Goal: Task Accomplishment & Management: Complete application form

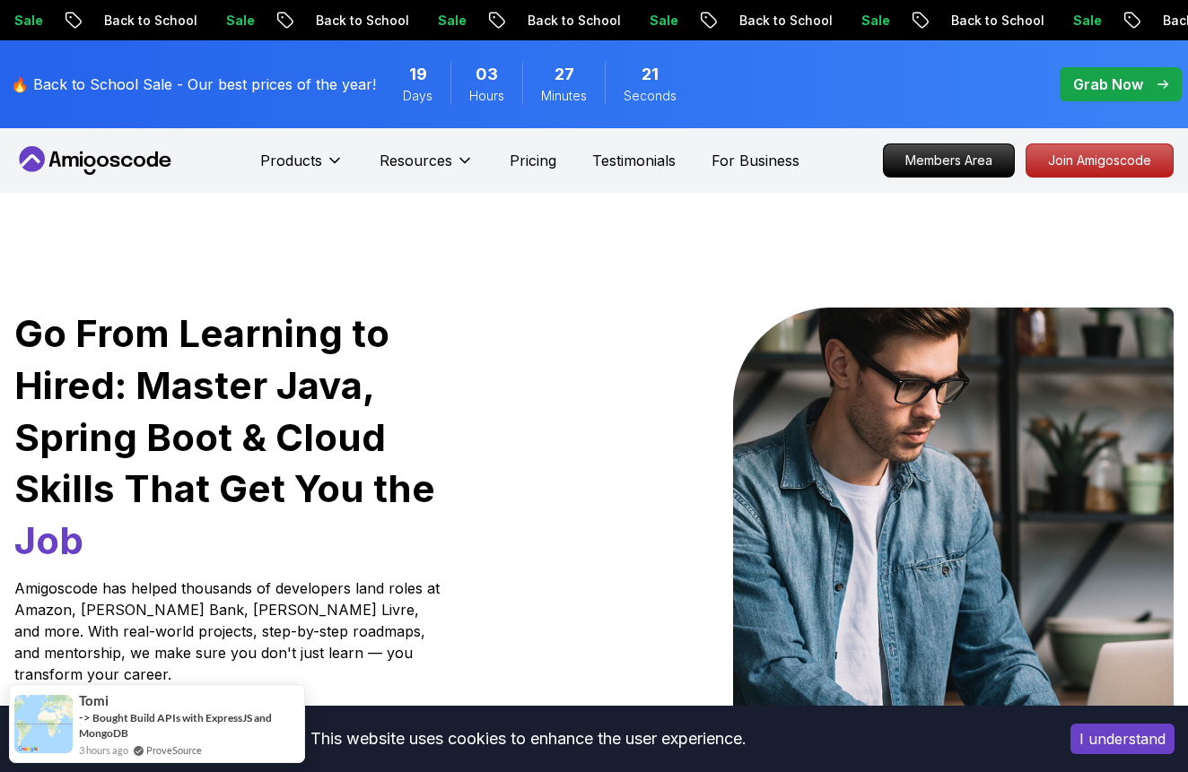
scroll to position [4, 0]
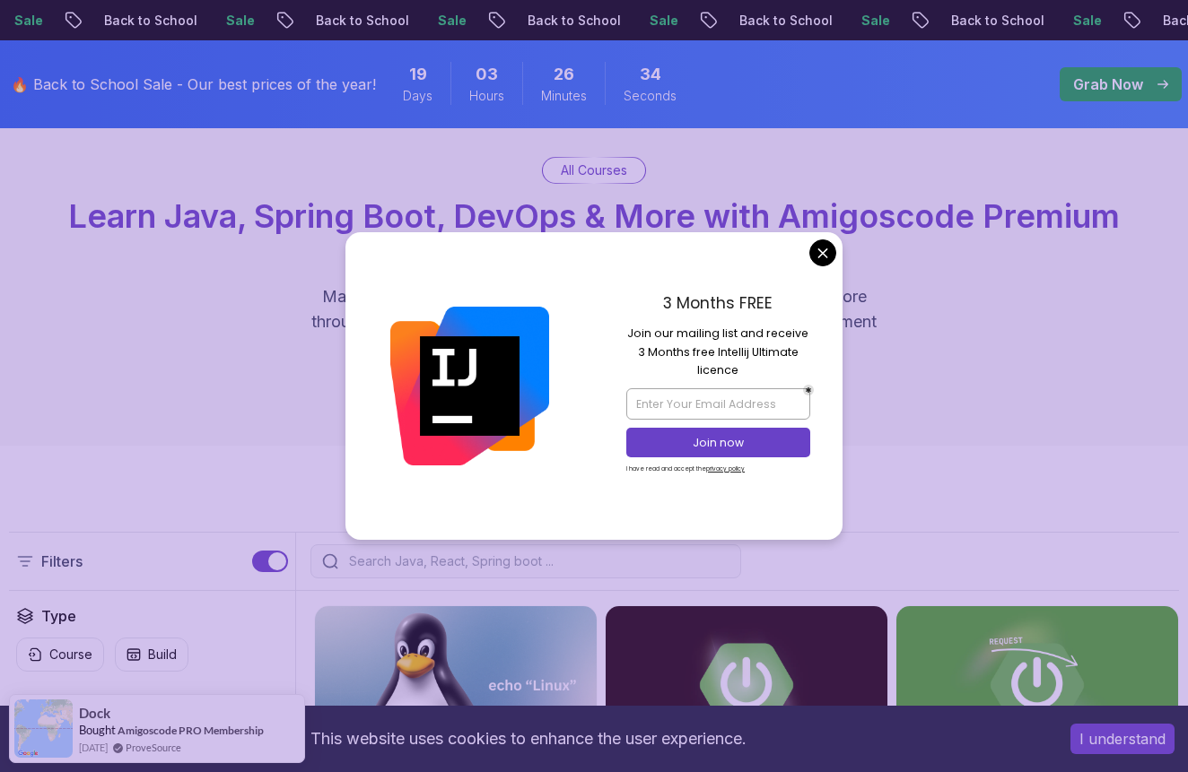
scroll to position [126, 0]
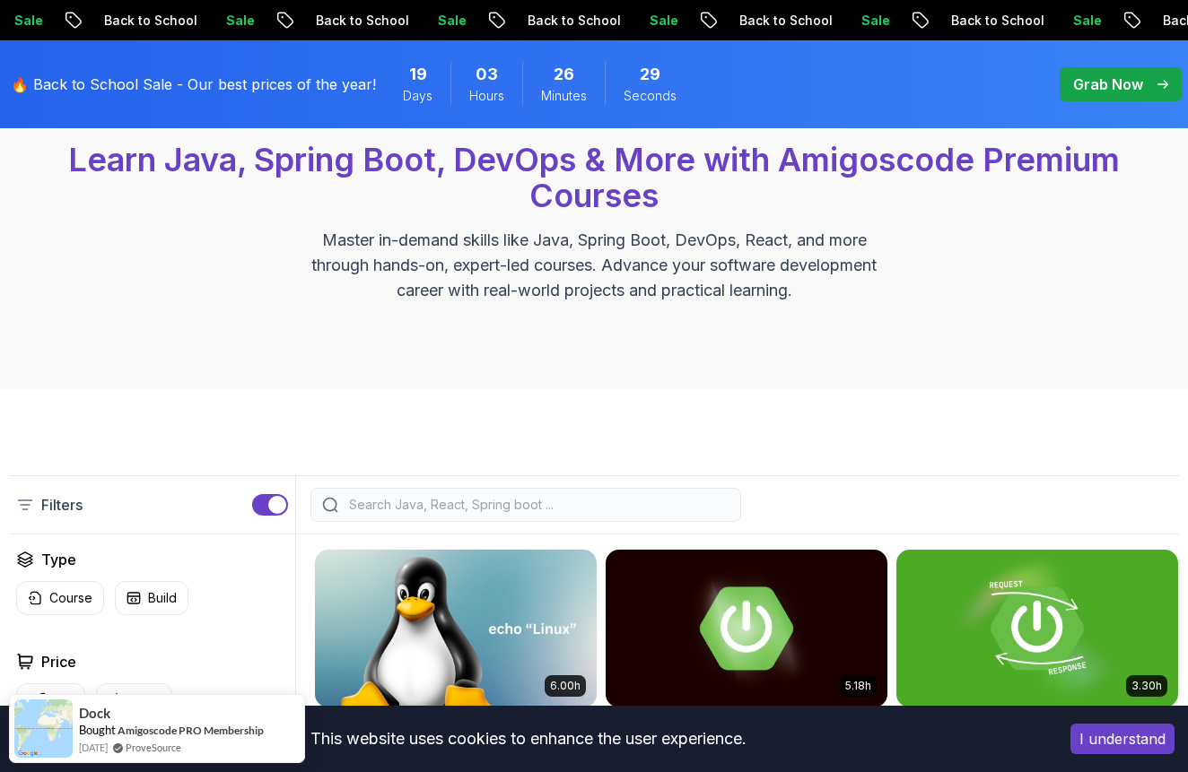
scroll to position [161, 1]
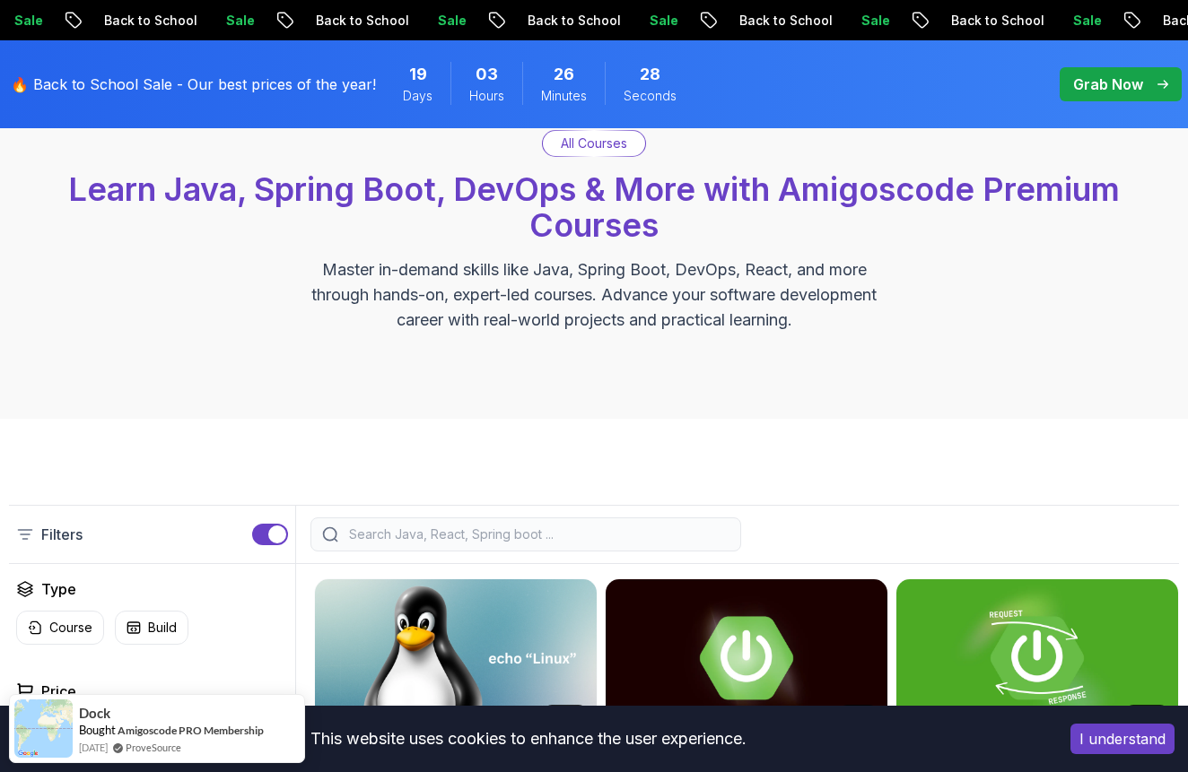
click at [1078, 728] on button "I understand" at bounding box center [1122, 739] width 104 height 31
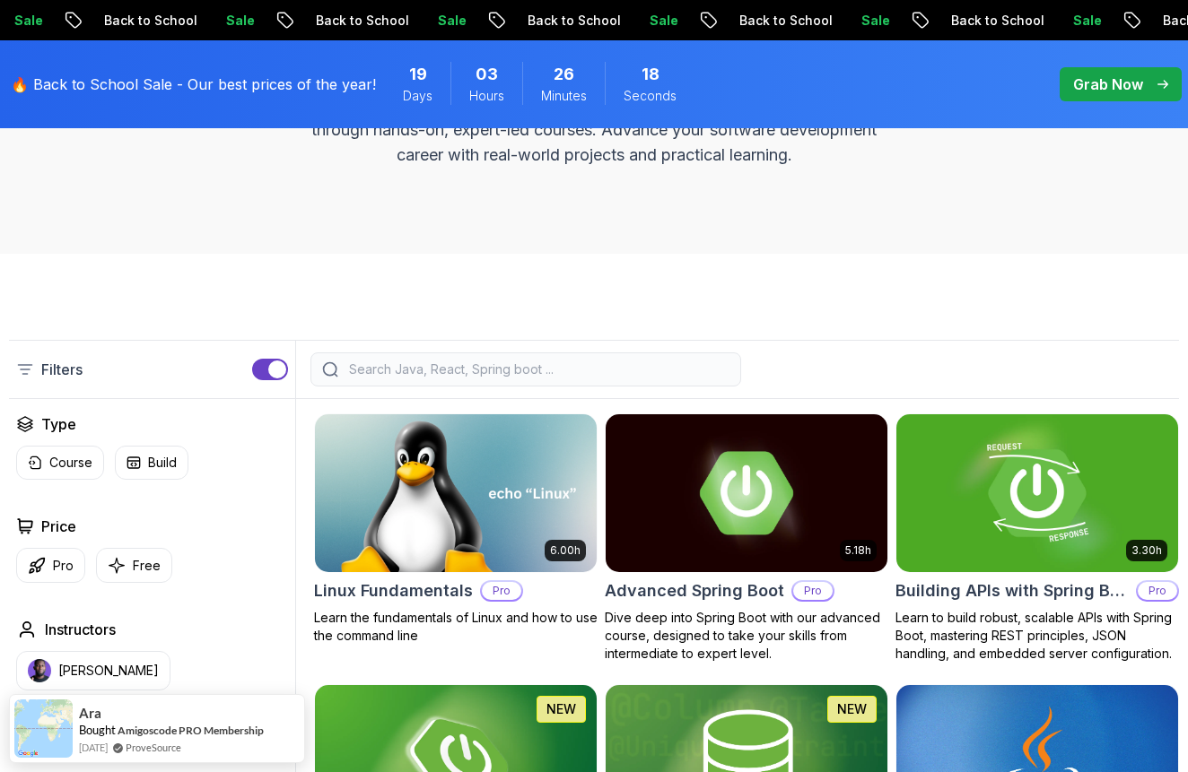
scroll to position [315, 0]
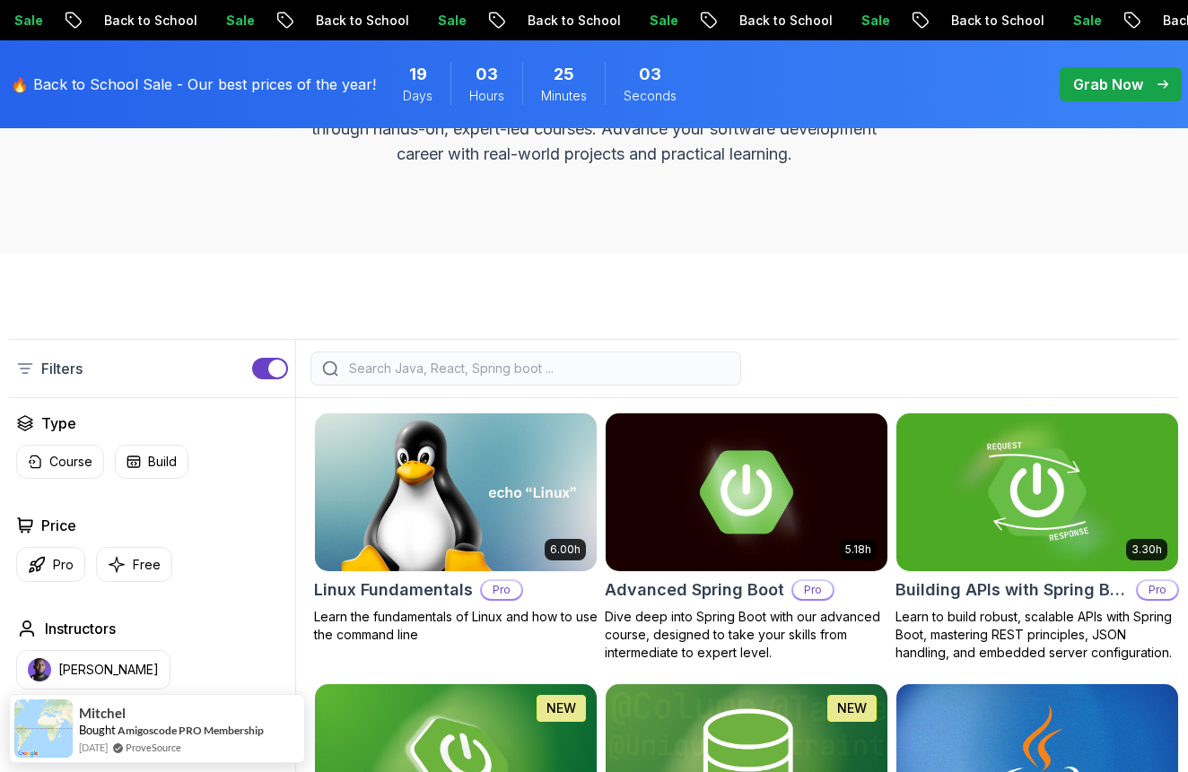
click at [974, 463] on img at bounding box center [1037, 493] width 296 height 166
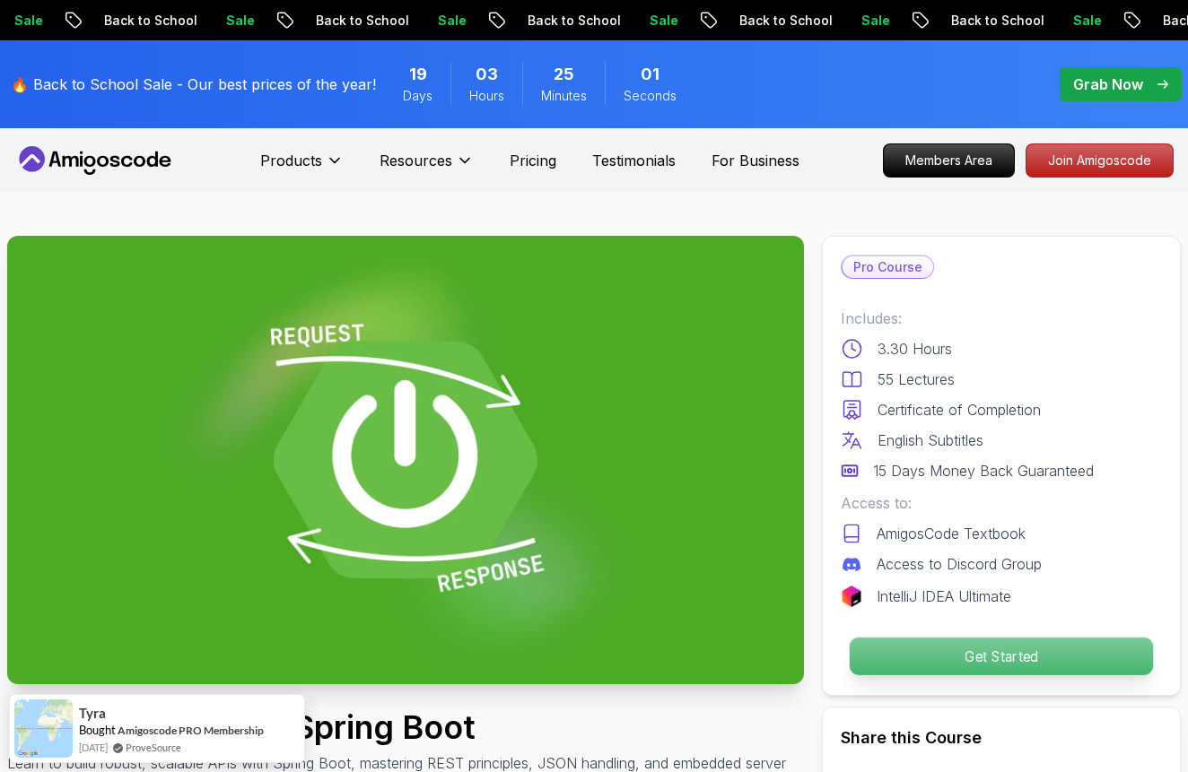
click at [969, 644] on p "Get Started" at bounding box center [1001, 657] width 303 height 38
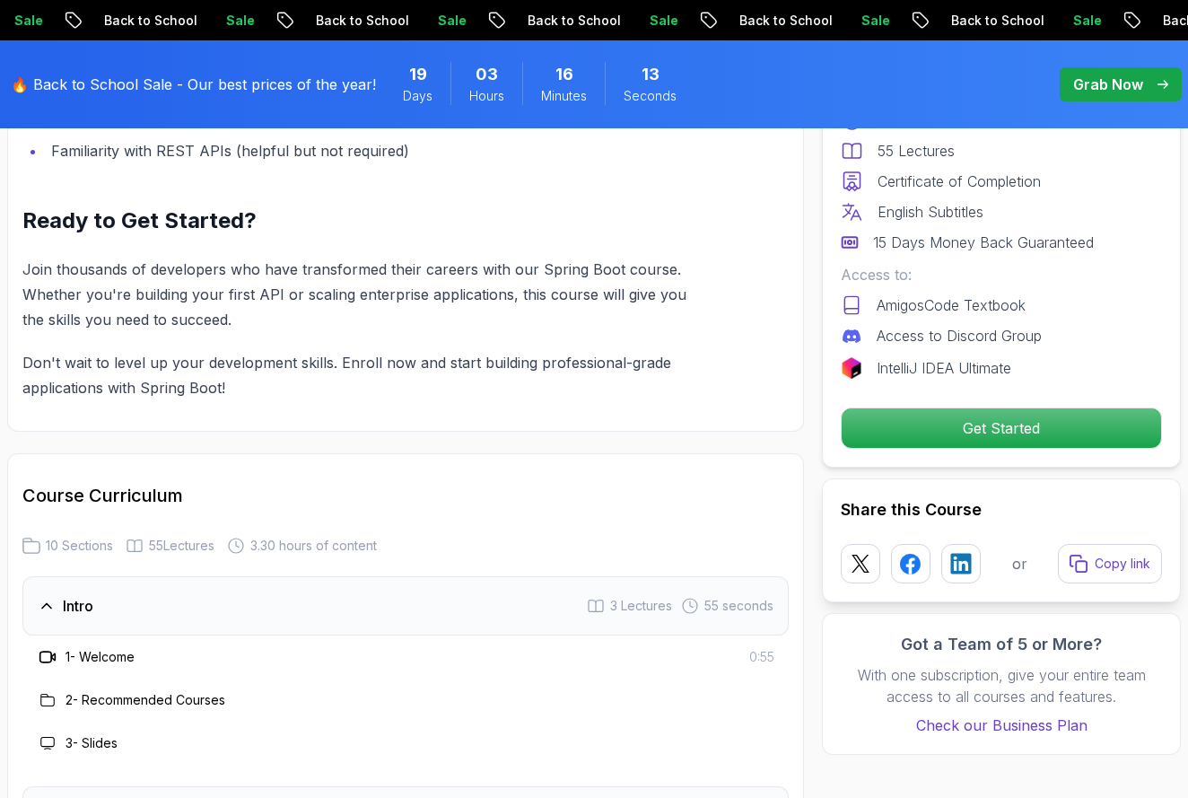
scroll to position [2499, 0]
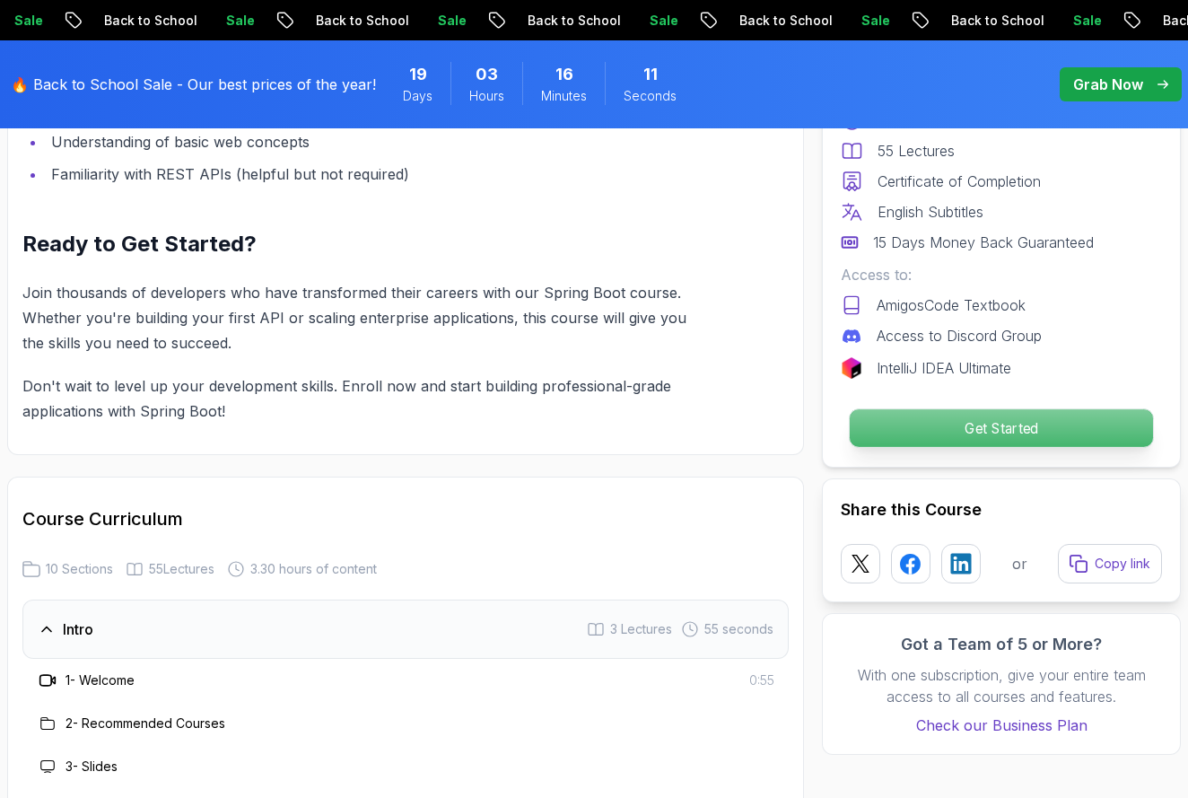
click at [860, 409] on button "Get Started" at bounding box center [1001, 427] width 305 height 39
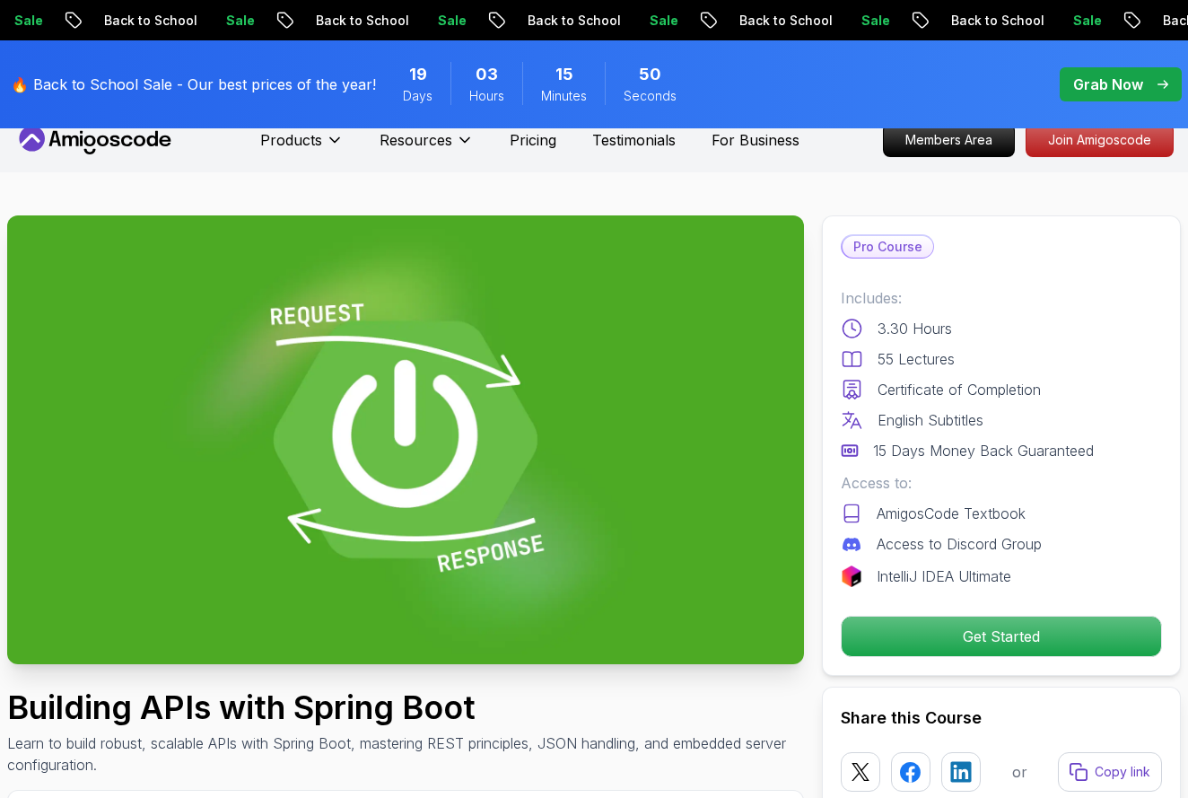
scroll to position [18, 0]
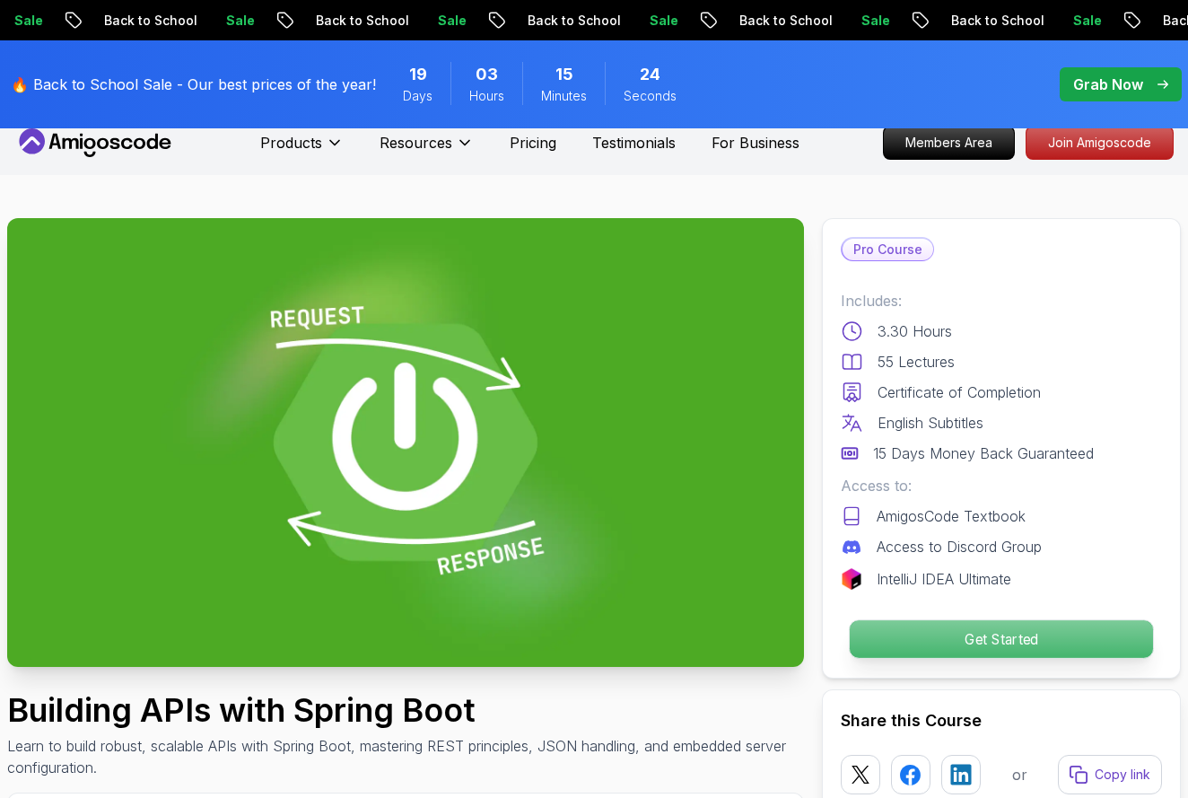
click at [967, 642] on p "Get Started" at bounding box center [1001, 639] width 303 height 38
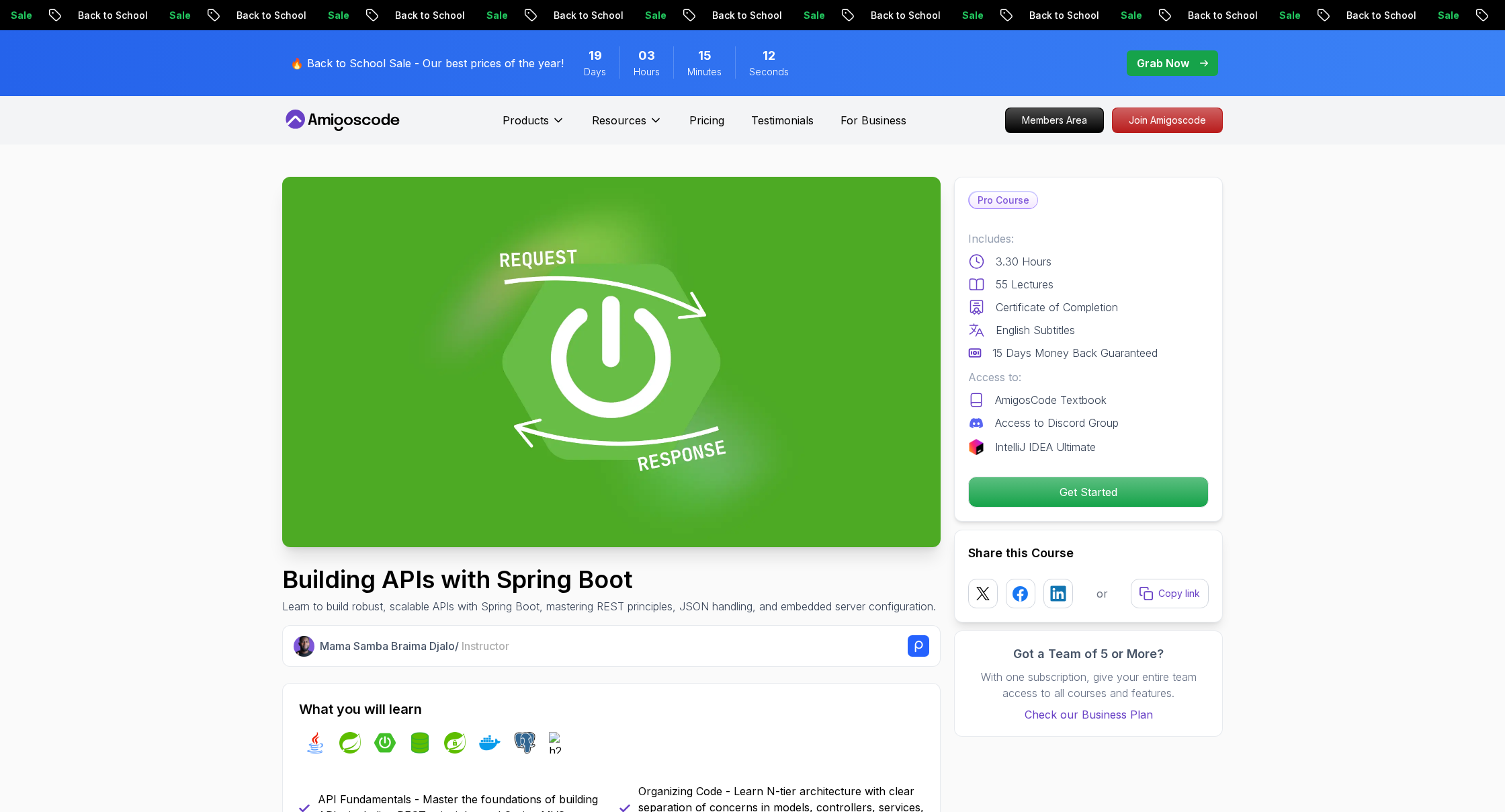
scroll to position [0, 0]
click at [372, 123] on icon at bounding box center [342, 120] width 121 height 22
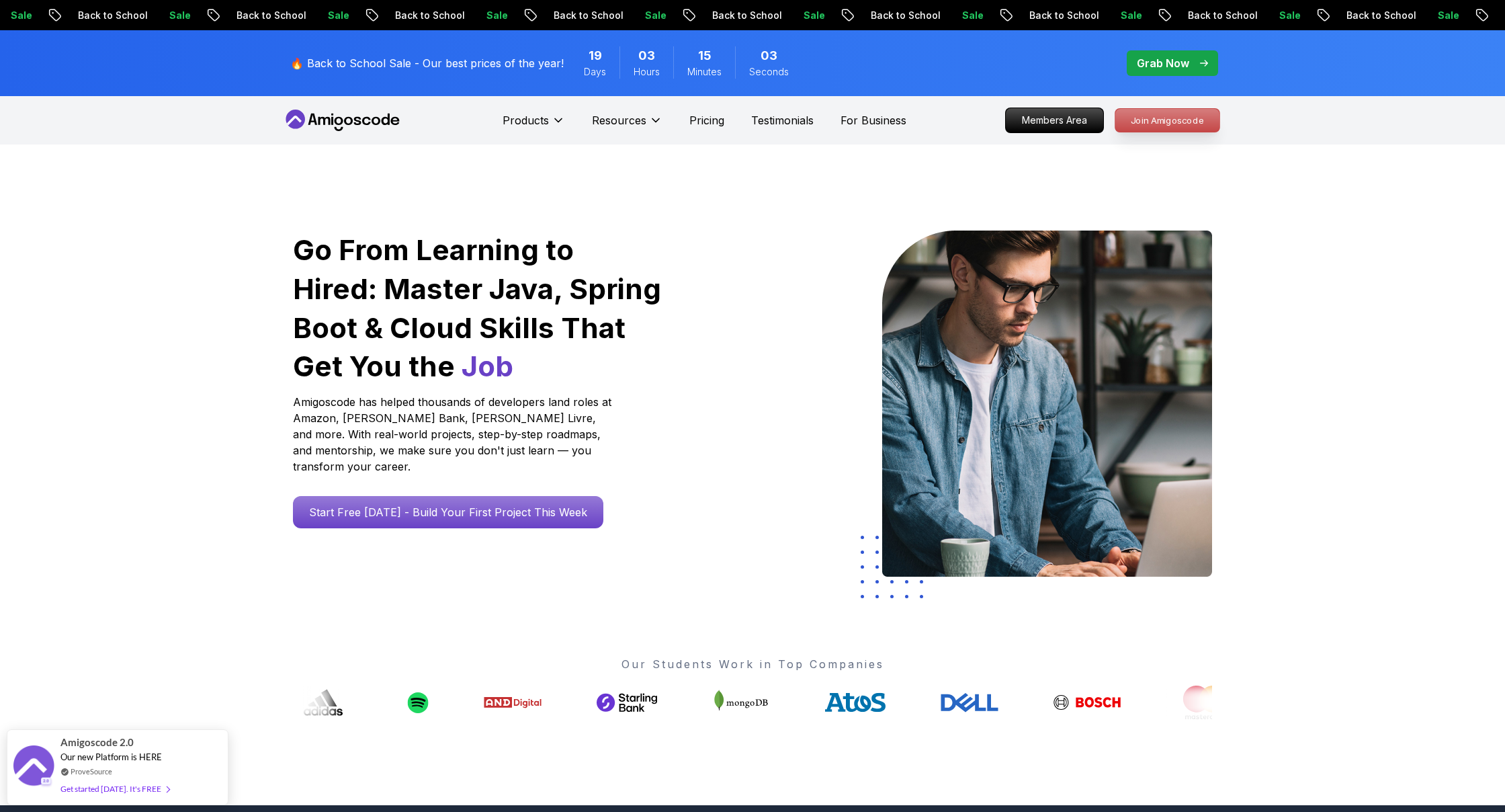
click at [889, 133] on link "Join Amigoscode" at bounding box center [1167, 120] width 106 height 24
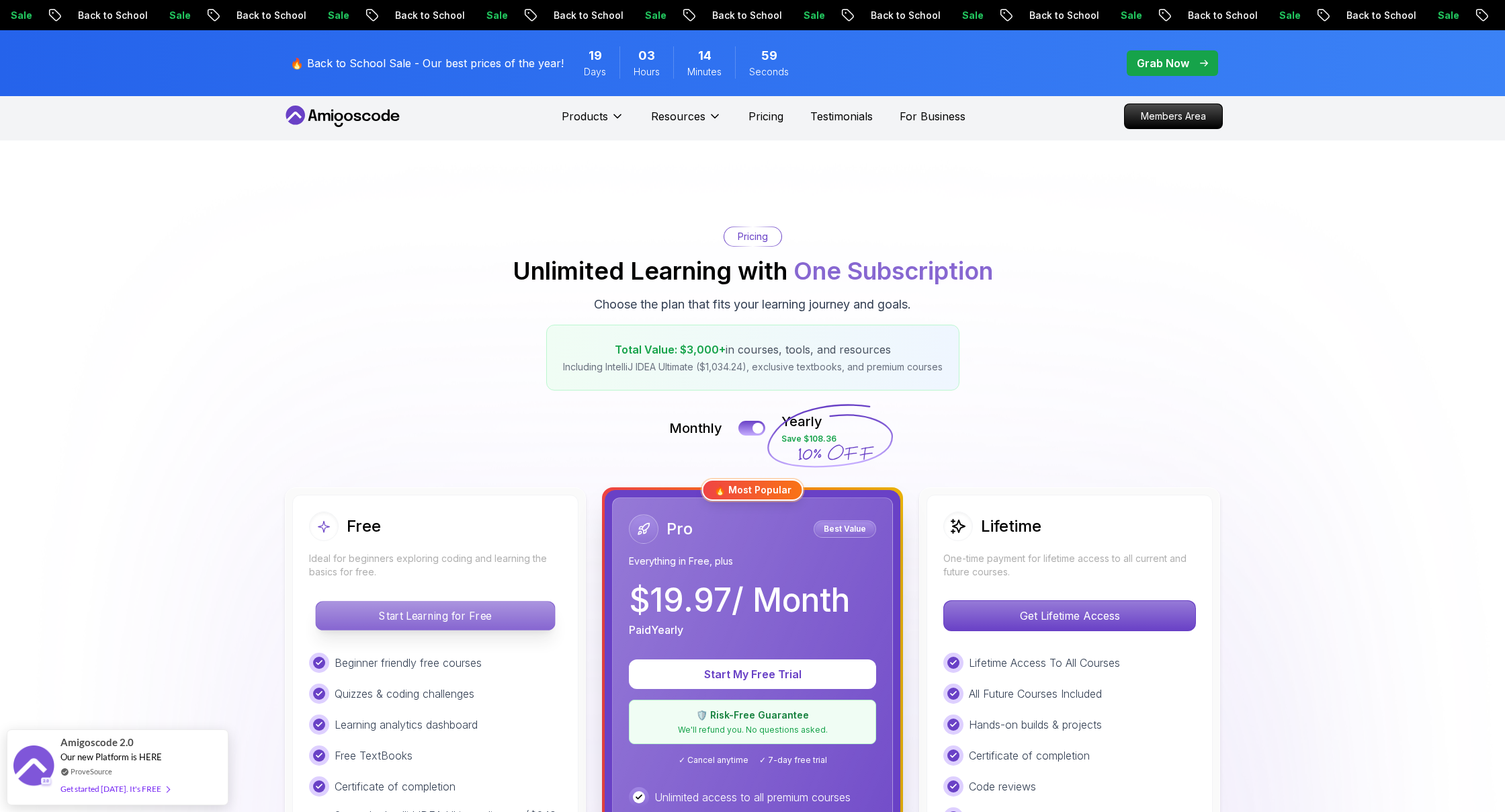
click at [384, 578] on p "Start Learning for Free" at bounding box center [435, 616] width 238 height 28
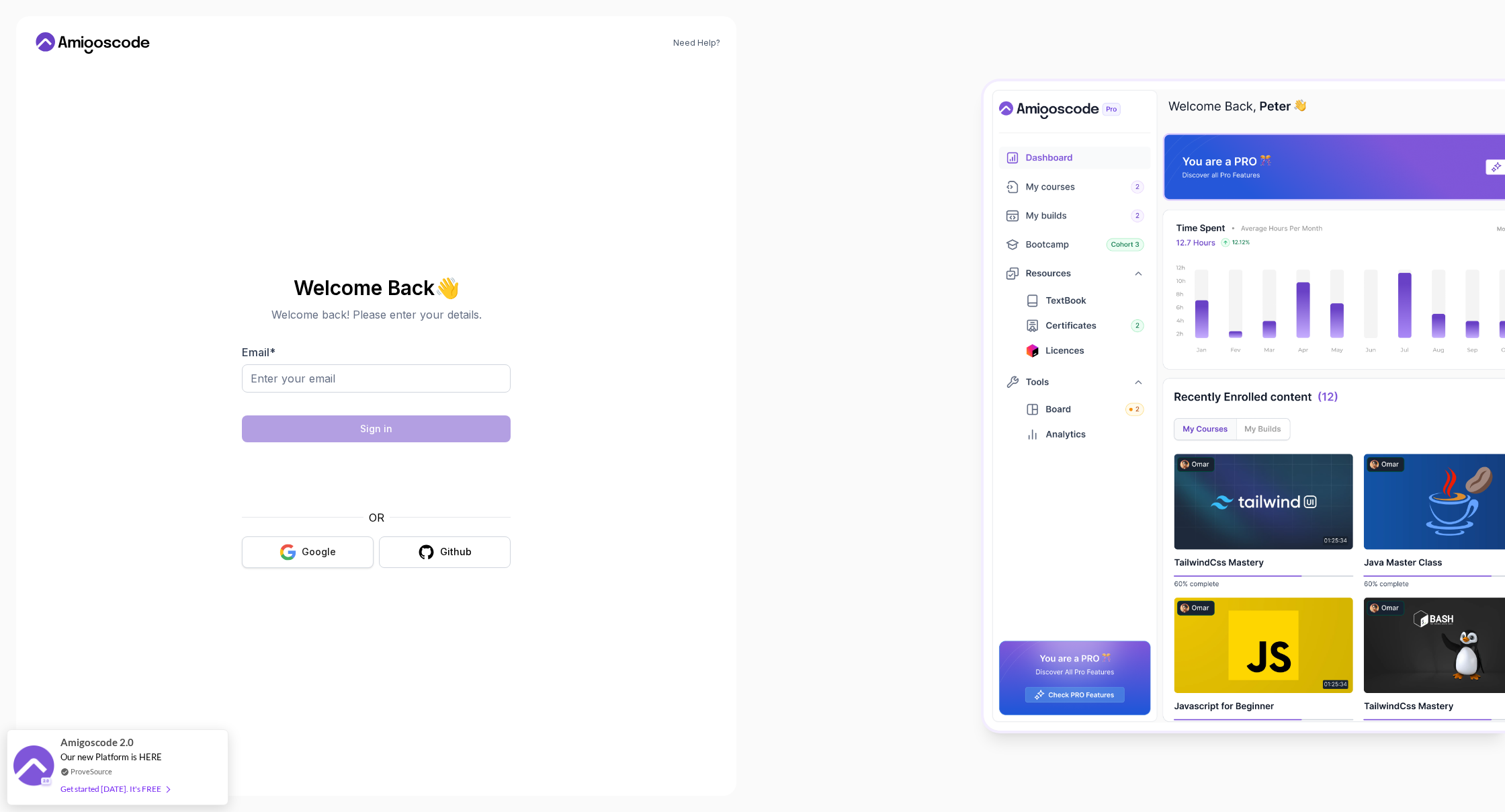
click at [318, 537] on button "Google" at bounding box center [308, 552] width 132 height 31
click at [318, 541] on button "Google" at bounding box center [308, 552] width 132 height 31
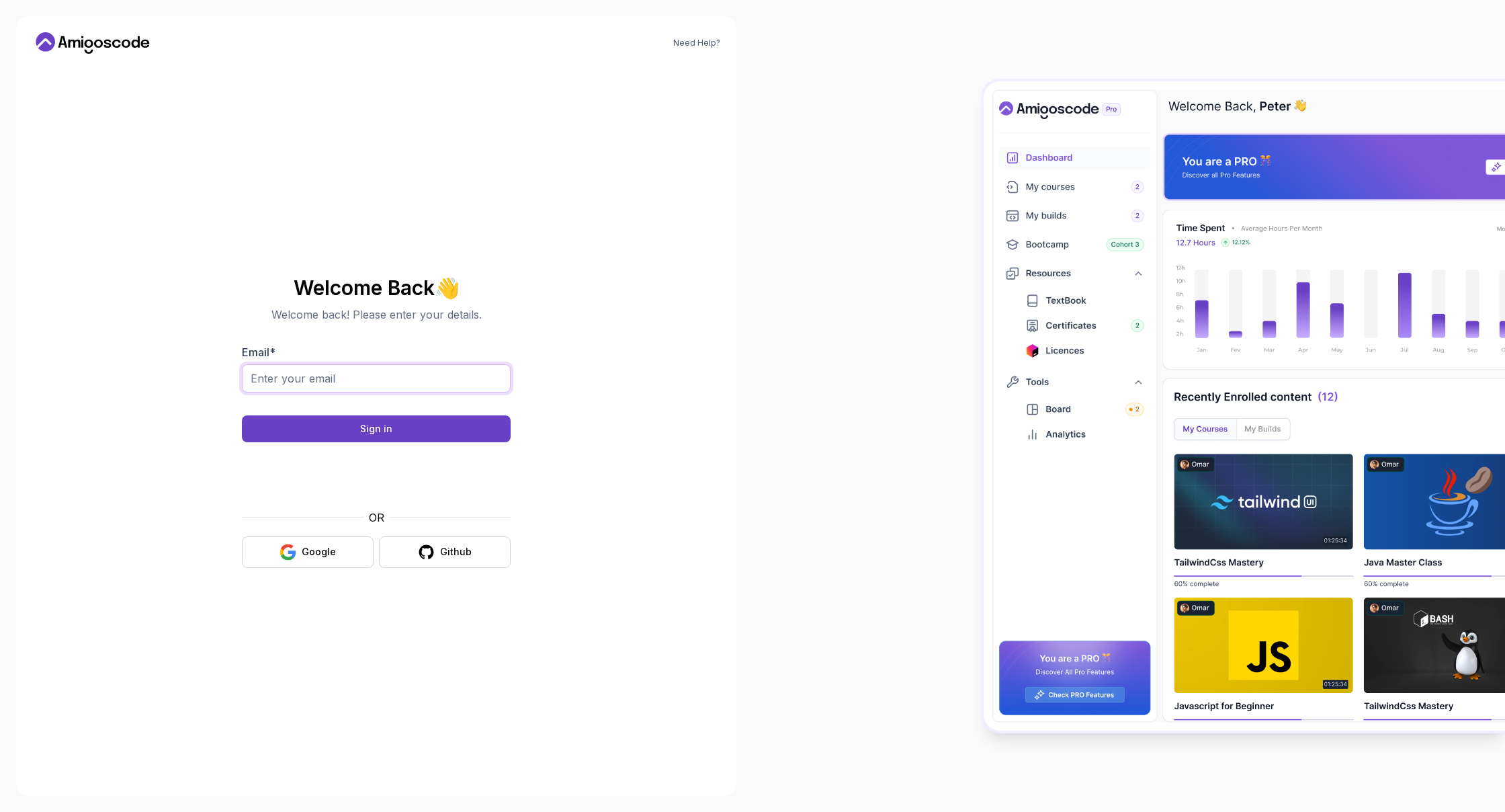
click at [395, 387] on input "Email *" at bounding box center [376, 378] width 269 height 28
type input "ksolncev78@gmail.com"
click at [391, 421] on button "Sign in" at bounding box center [376, 428] width 269 height 27
click at [404, 421] on button "Sign in" at bounding box center [376, 428] width 269 height 27
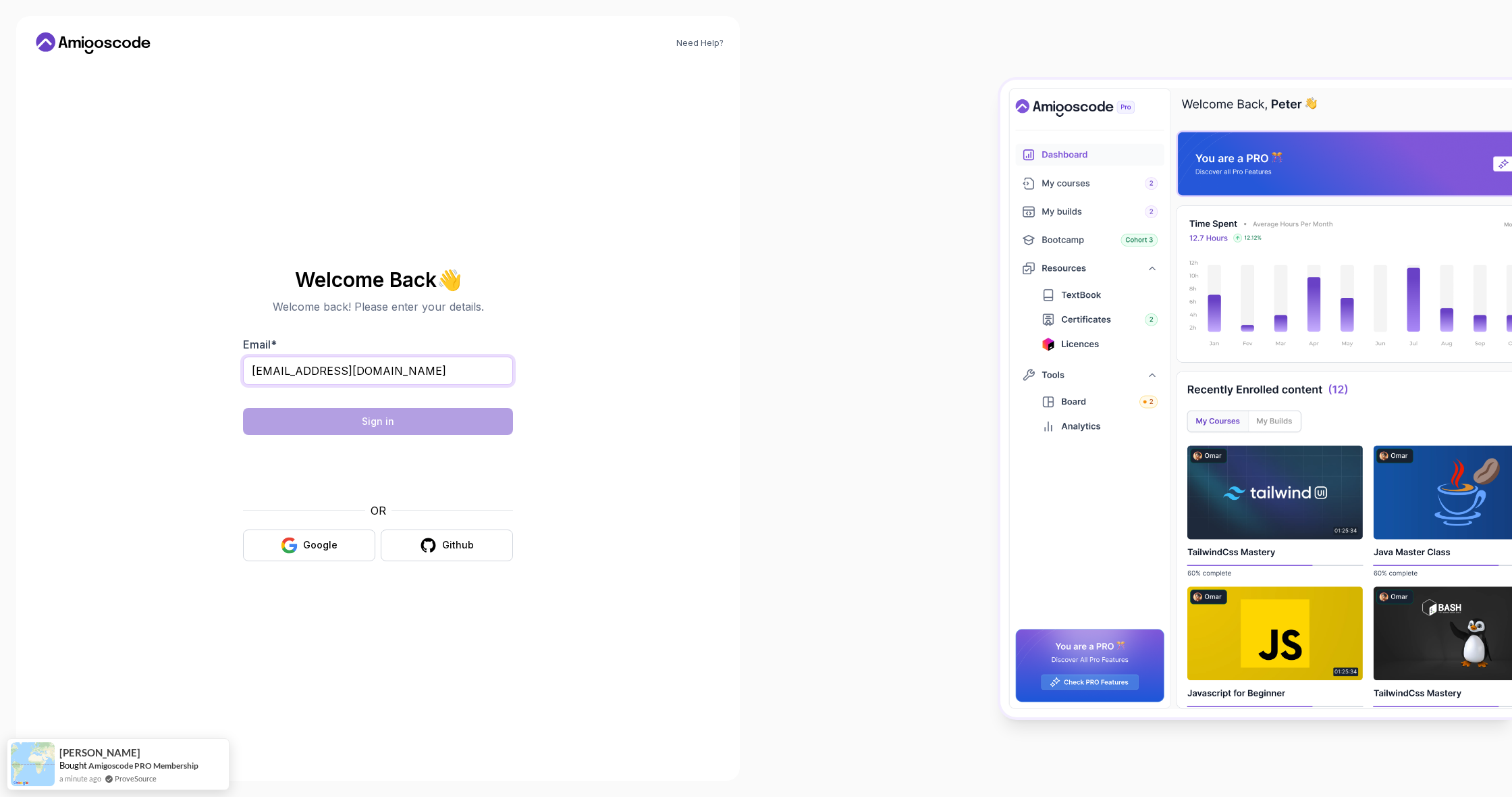
type input "ksolncev78@gmail.com"
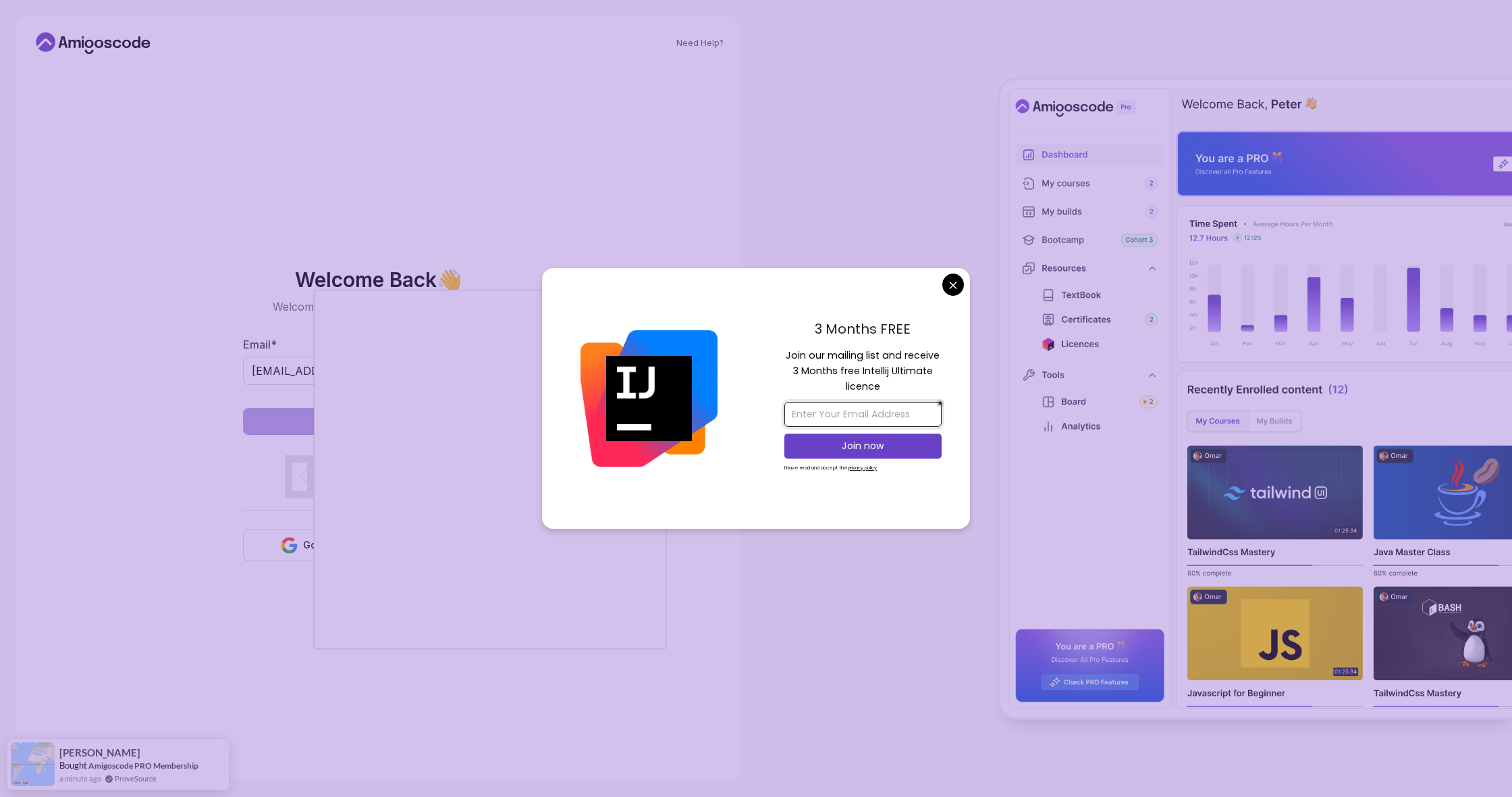
click at [838, 418] on input "email" at bounding box center [862, 414] width 157 height 25
type input "ksolncev78@gmail.com"
click at [869, 440] on p "Join now" at bounding box center [863, 446] width 128 height 14
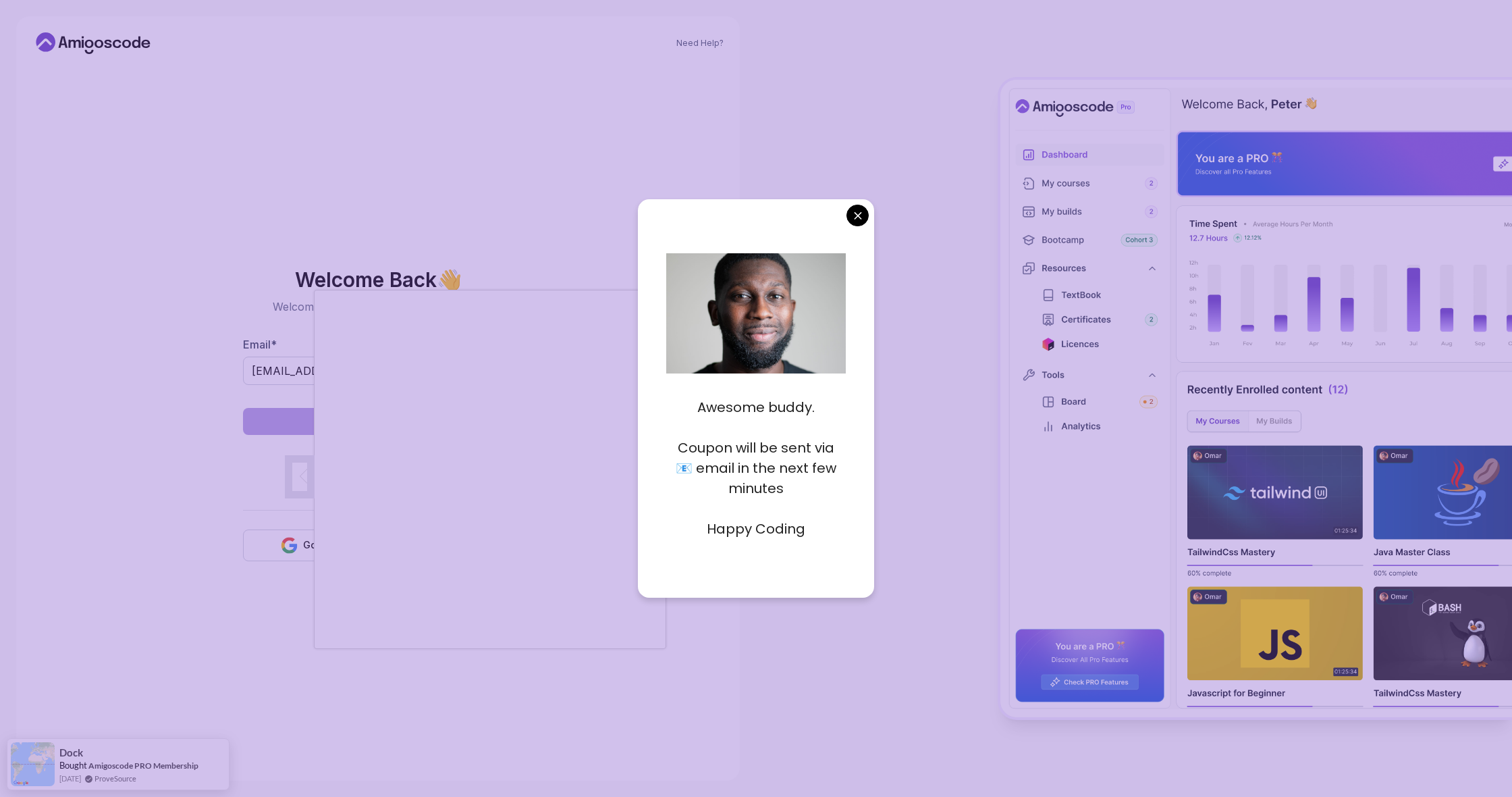
click at [859, 223] on body "Need Help? Welcome Back 👋 Welcome back! Please enter your details. Email * ksol…" at bounding box center [756, 398] width 1512 height 797
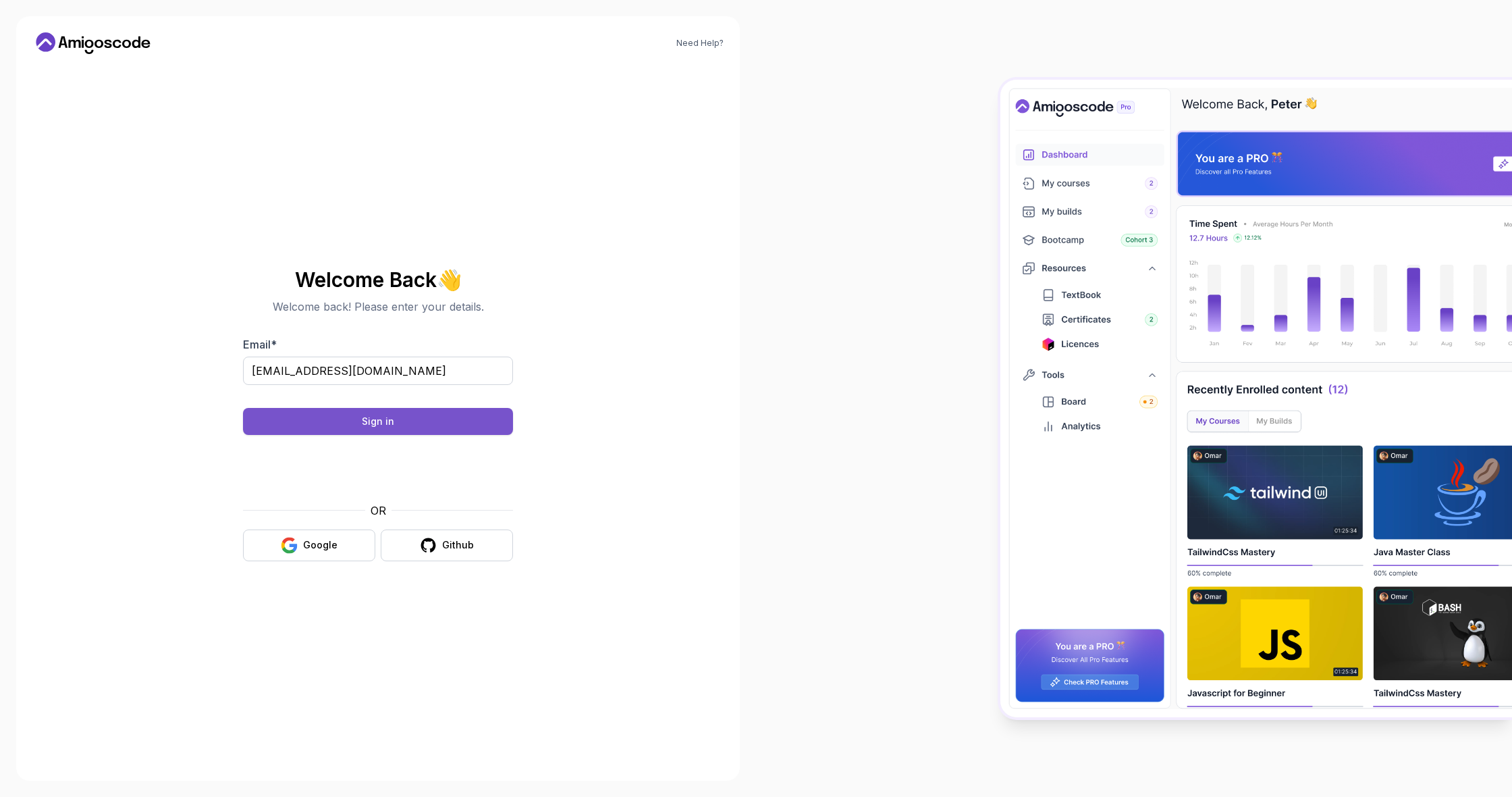
click at [498, 408] on button "Sign in" at bounding box center [378, 421] width 270 height 27
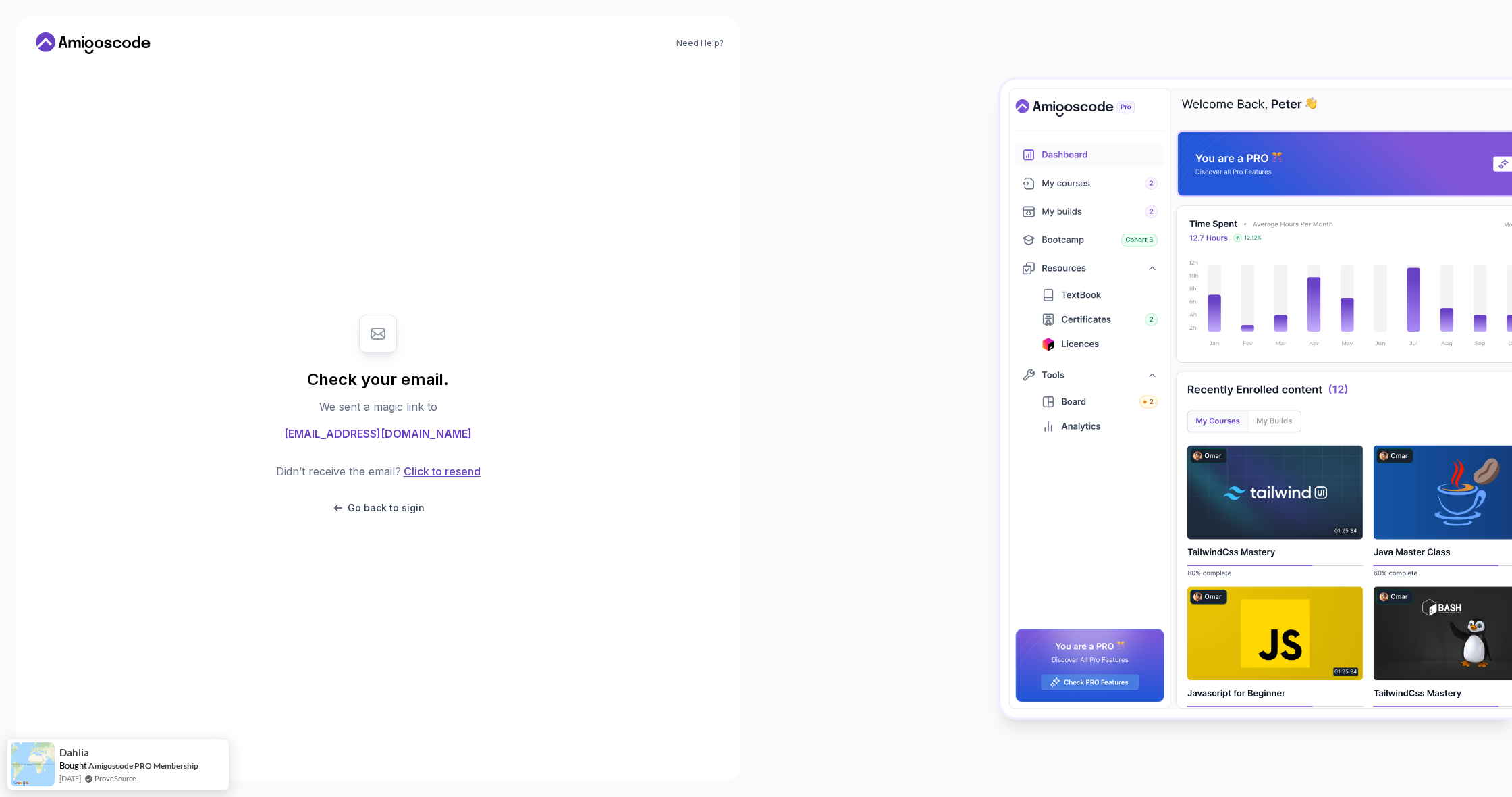
scroll to position [0, 1]
click at [421, 506] on p "Go back to sigin" at bounding box center [386, 508] width 77 height 14
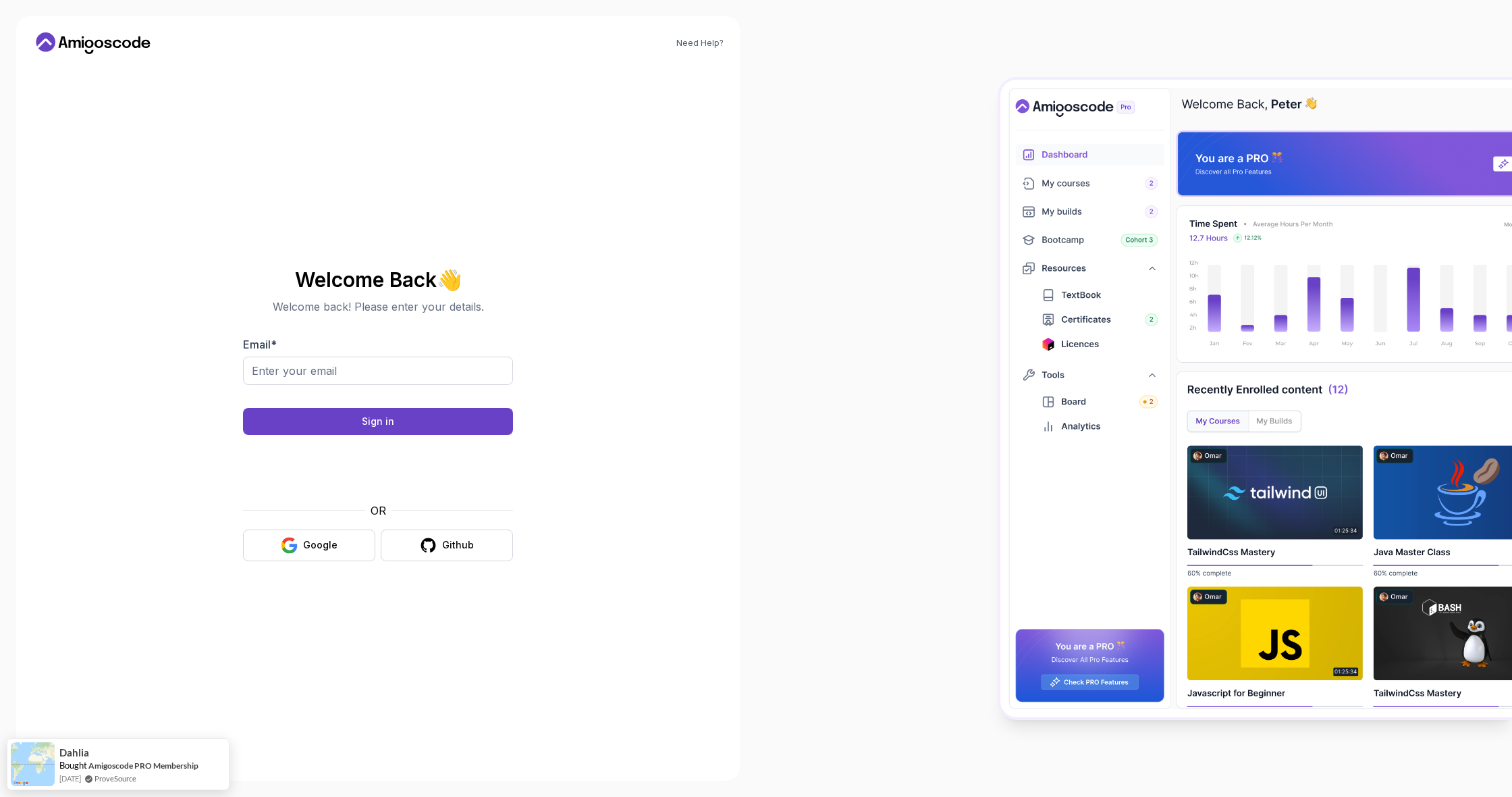
scroll to position [0, 0]
click at [417, 551] on button "Github" at bounding box center [447, 545] width 132 height 32
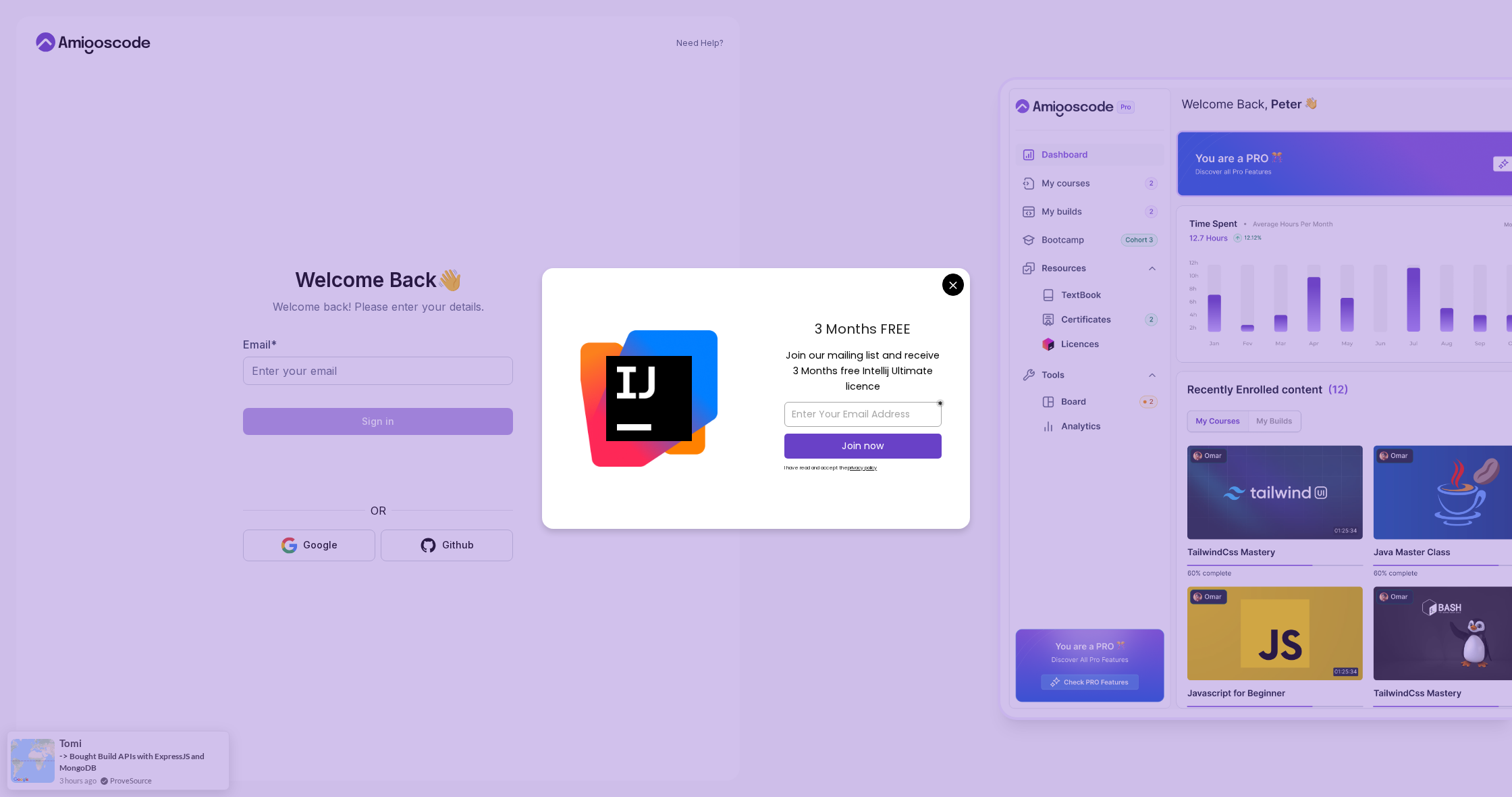
scroll to position [1, 0]
click at [653, 1] on div "Need Help? Welcome Back 👋 Welcome back! Please enter your details. Email * Sign…" at bounding box center [378, 398] width 756 height 797
click at [945, 284] on body "Need Help? Welcome Back 👋 Welcome back! Please enter your details. Email * Sign…" at bounding box center [756, 398] width 1512 height 797
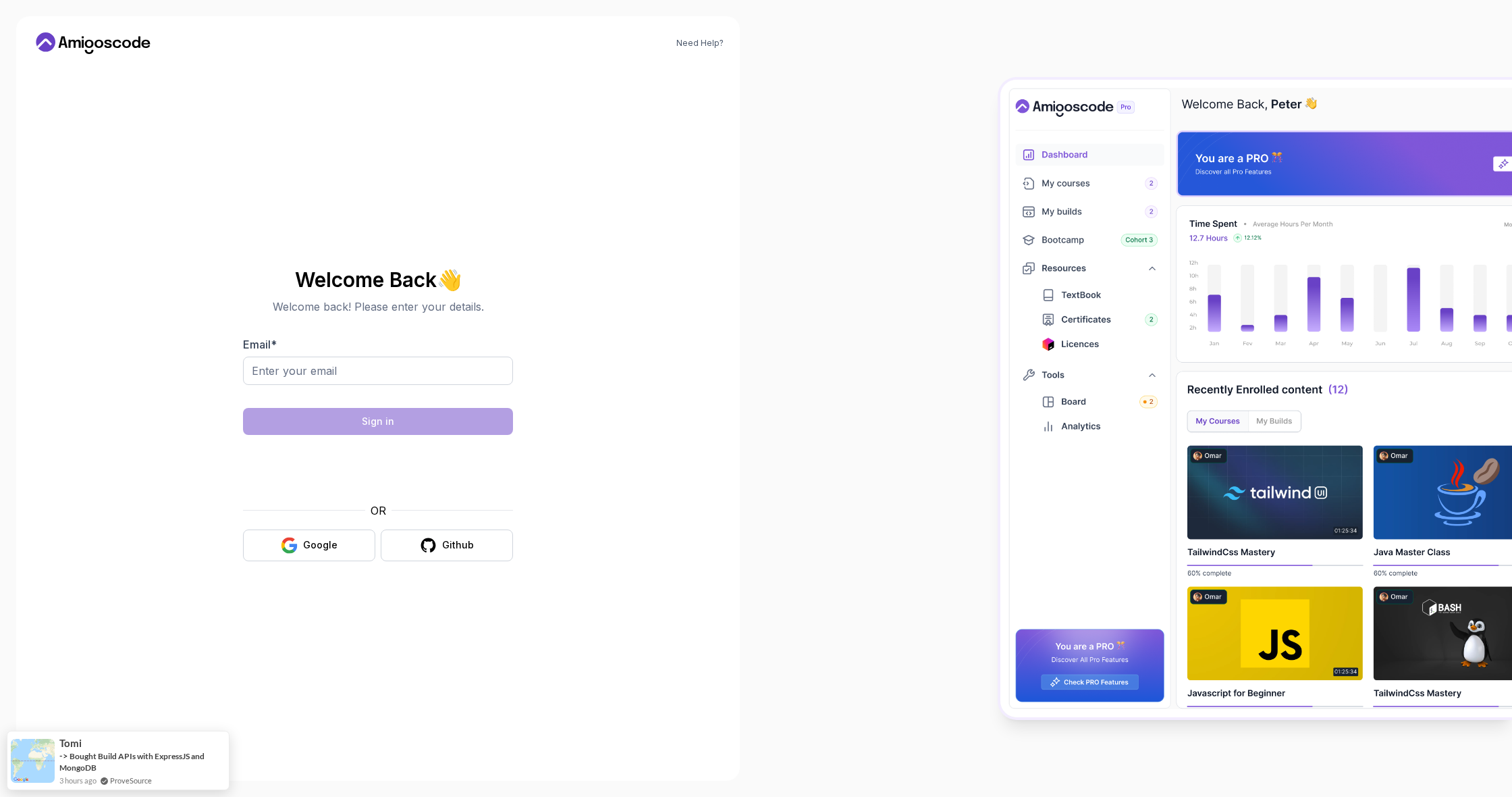
scroll to position [0, 0]
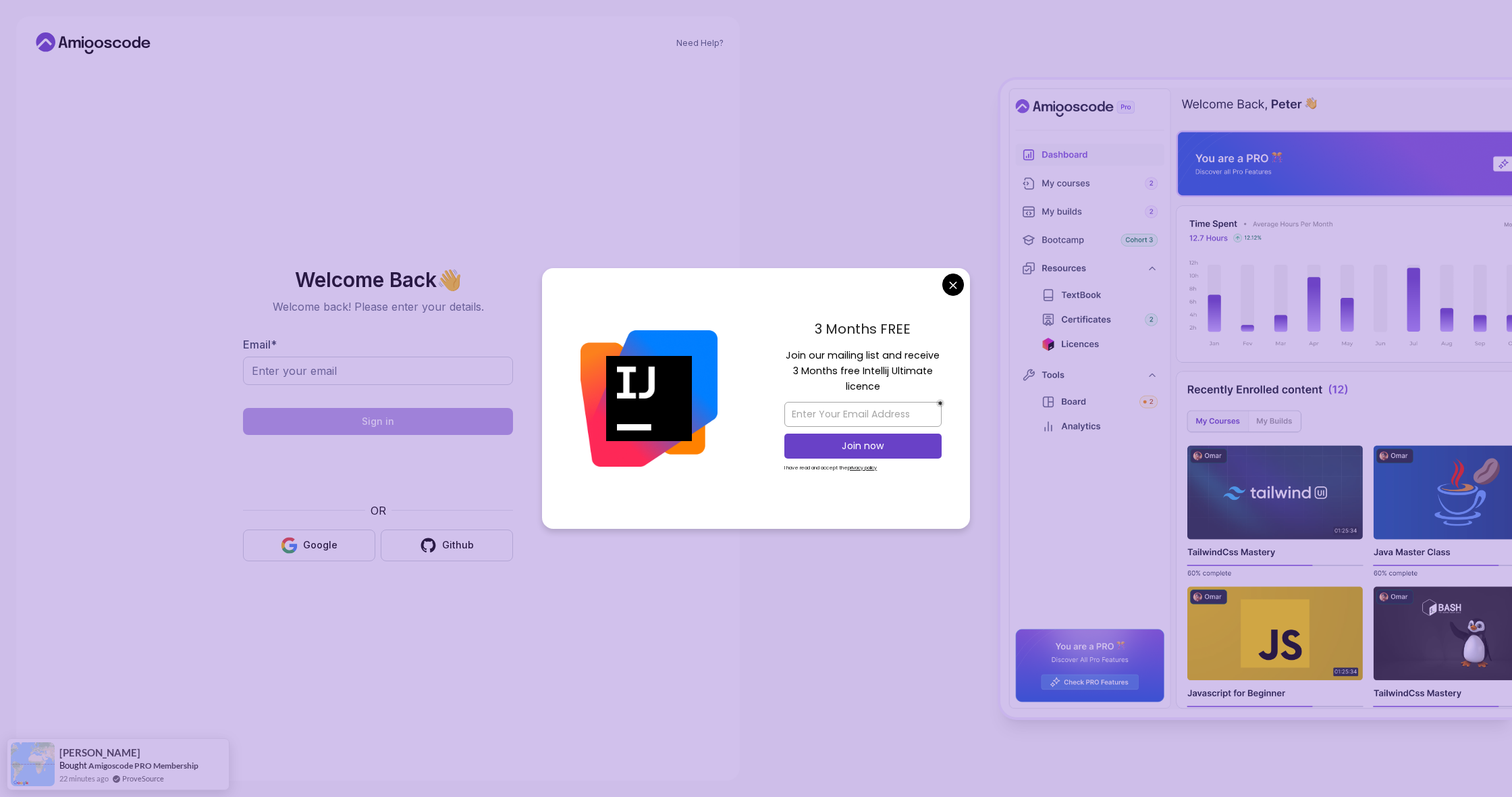
click at [949, 299] on div "3 Months FREE Join our mailing list and receive 3 Months free Intellij Ultimate…" at bounding box center [863, 398] width 214 height 260
click at [951, 296] on body "Need Help? Welcome Back 👋 Welcome back! Please enter your details. Email * Sign…" at bounding box center [756, 398] width 1512 height 797
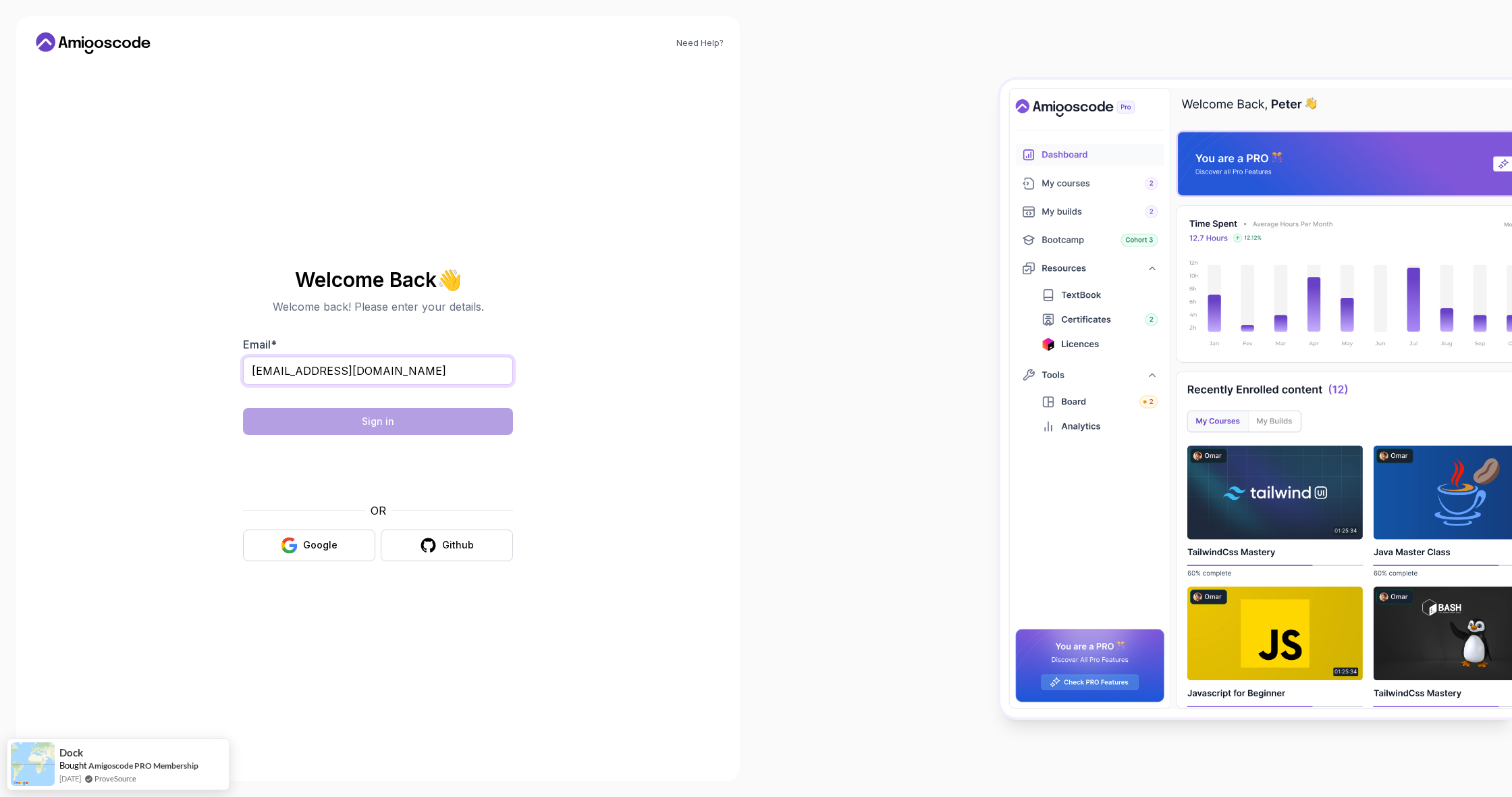
type input "ksolncev78@gmail.com"
click at [364, 403] on form "Email * ksolncev78@gmail.com Sign in OR Google Github" at bounding box center [378, 449] width 270 height 225
click at [364, 411] on button "Sign in" at bounding box center [378, 421] width 270 height 27
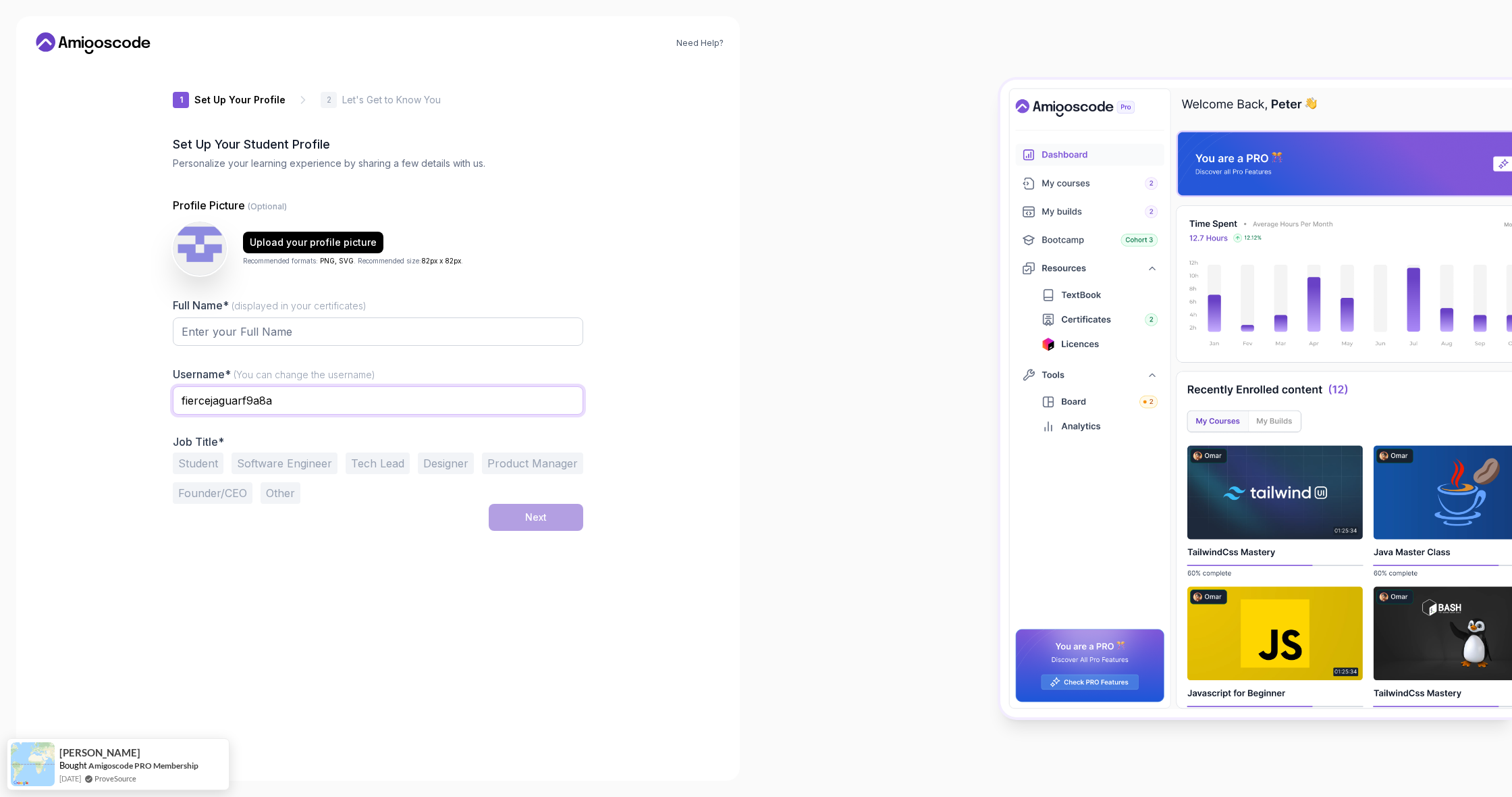
drag, startPoint x: 350, startPoint y: 403, endPoint x: 155, endPoint y: 382, distance: 196.1
click at [155, 382] on div "1 Set Up Your Profile 1 Set Up Your Profile 2 Let's Get to Know You Set Up Your…" at bounding box center [378, 414] width 454 height 699
type input "Kirill"
click at [206, 338] on input "Full Name* (displayed in your certificates)" at bounding box center [378, 332] width 410 height 29
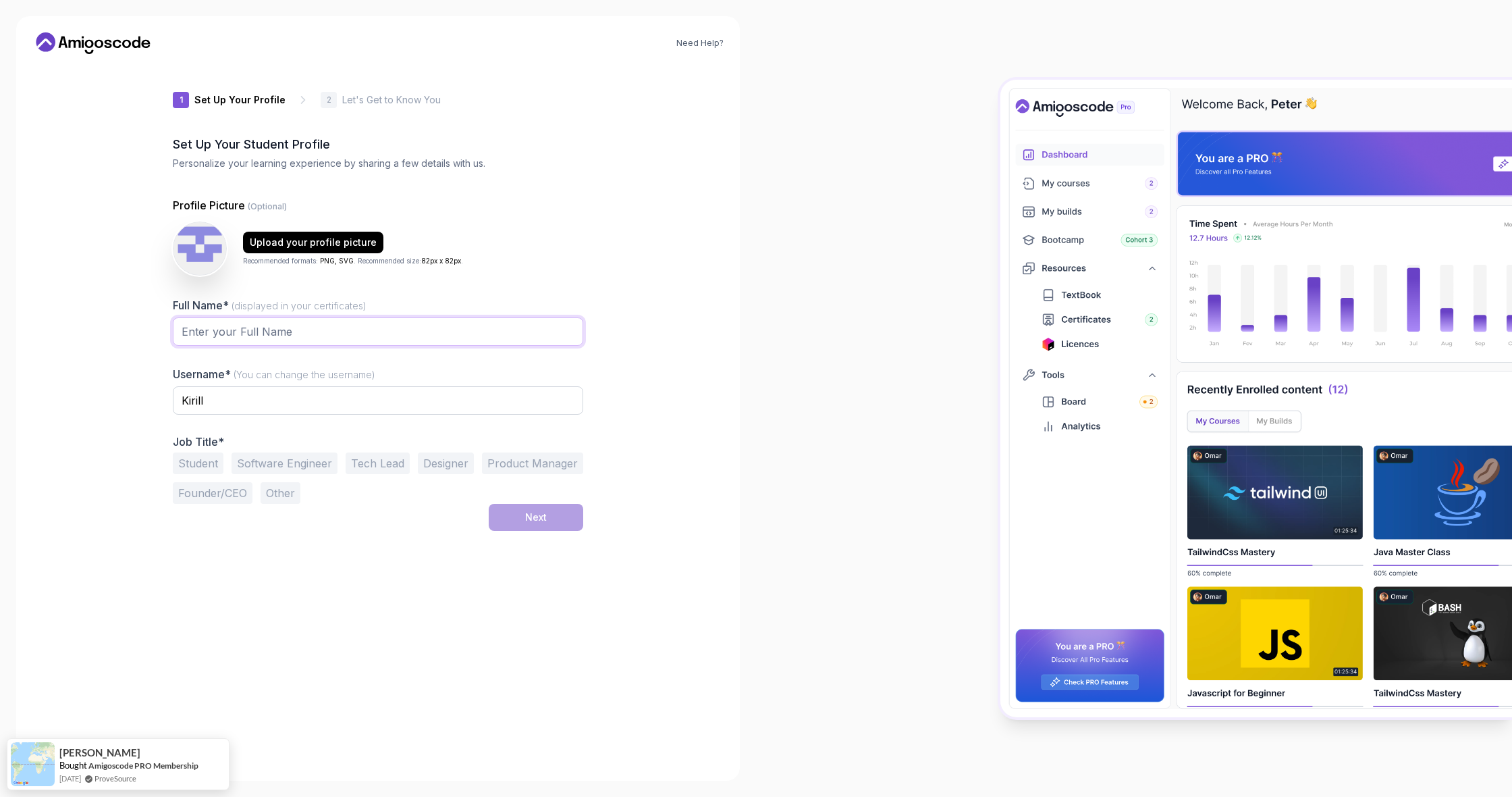
scroll to position [0, 0]
